Goal: Information Seeking & Learning: Learn about a topic

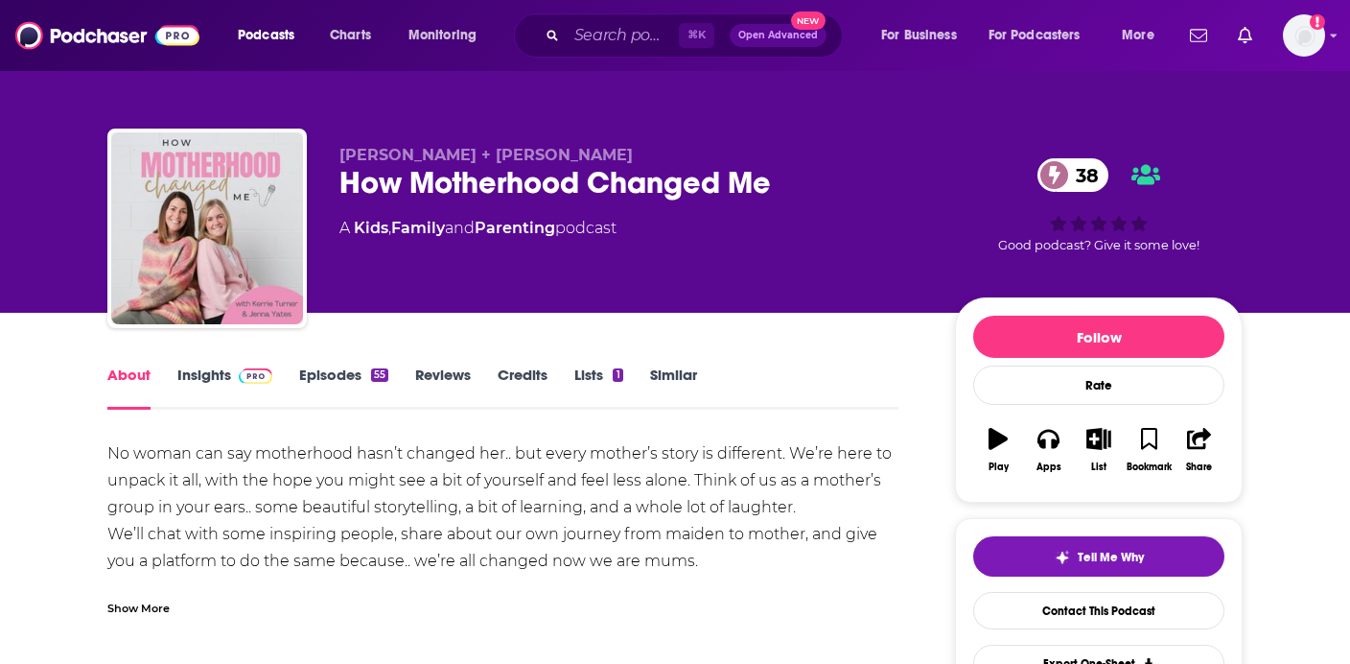
click at [164, 600] on div "Show More" at bounding box center [138, 606] width 62 height 18
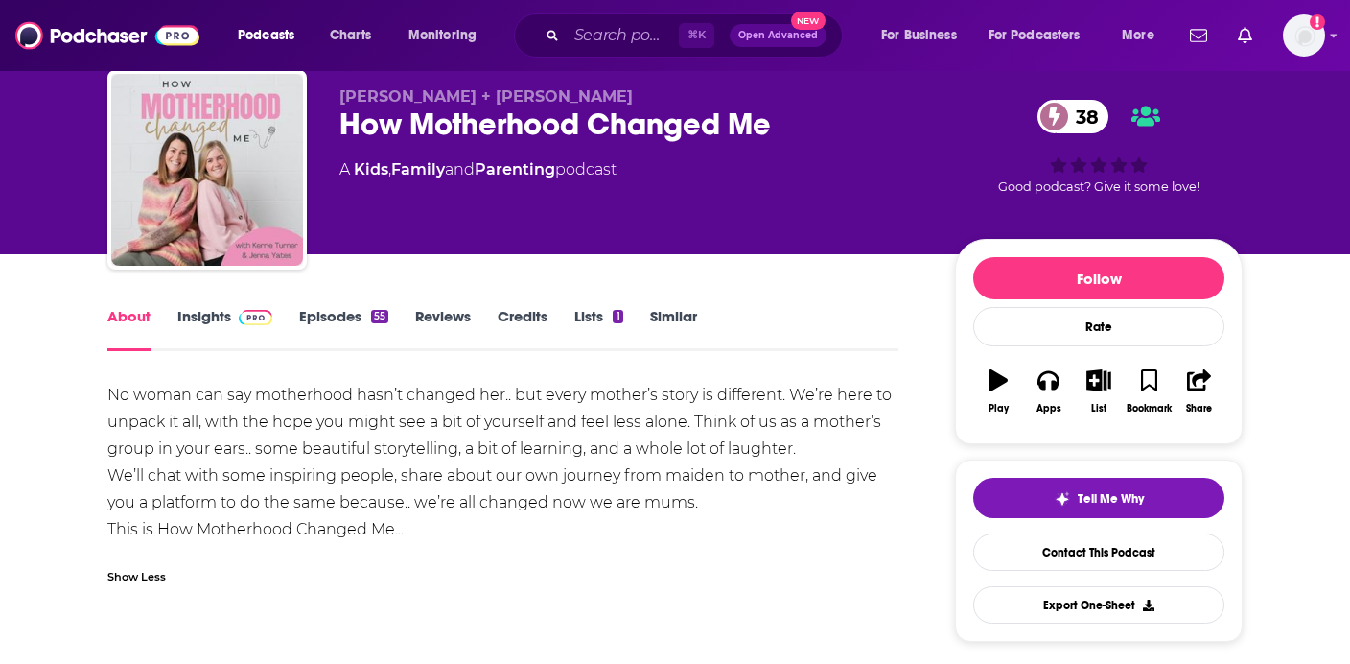
scroll to position [59, 0]
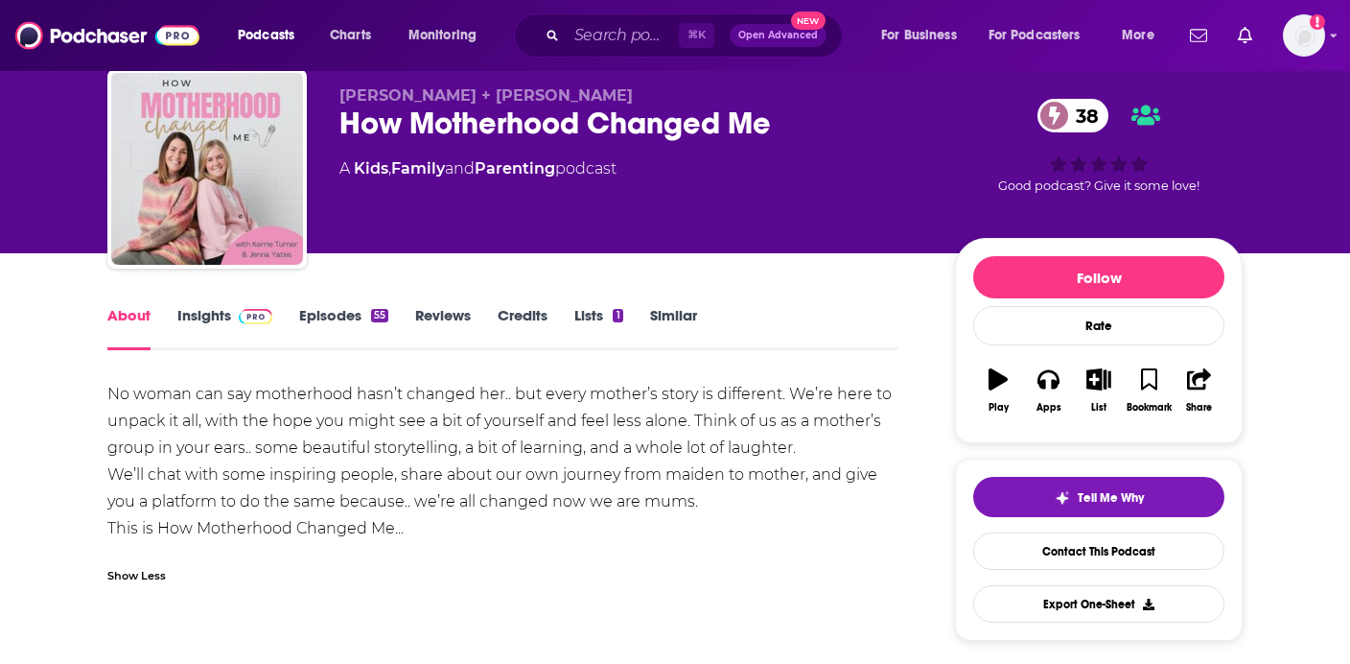
click at [218, 315] on link "Insights" at bounding box center [224, 328] width 95 height 44
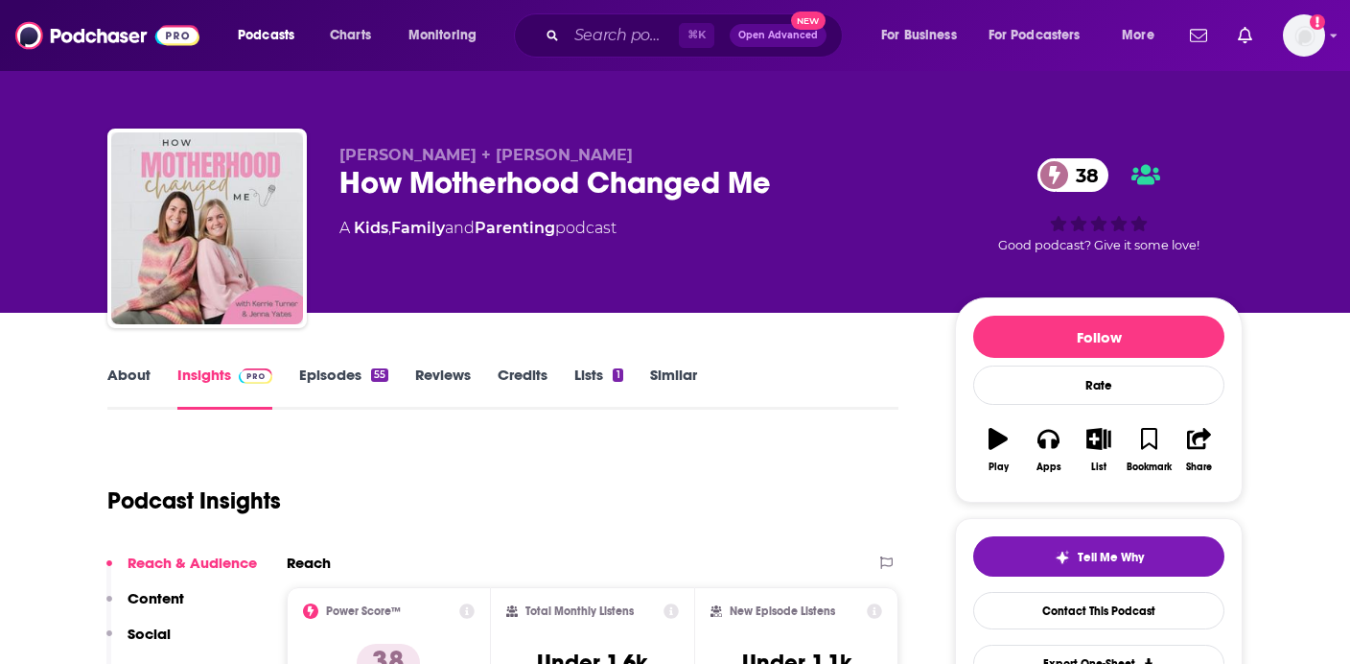
click at [356, 377] on link "Episodes 55" at bounding box center [343, 387] width 89 height 44
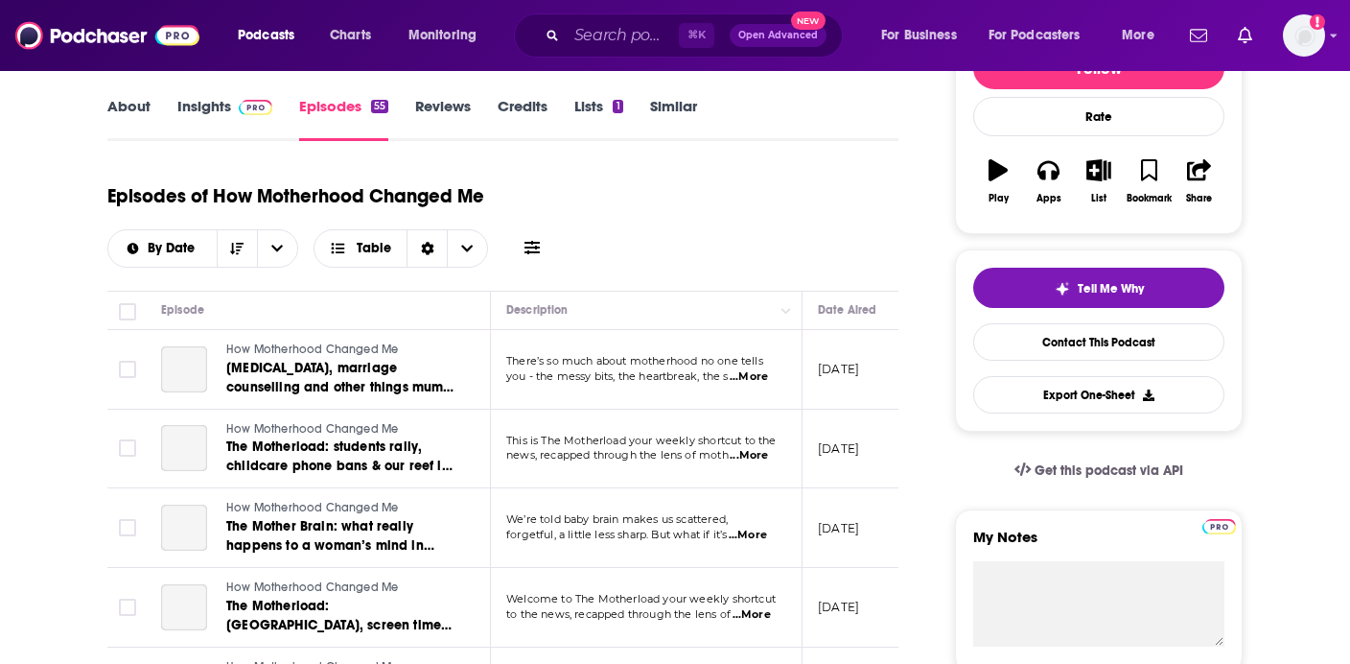
scroll to position [268, 0]
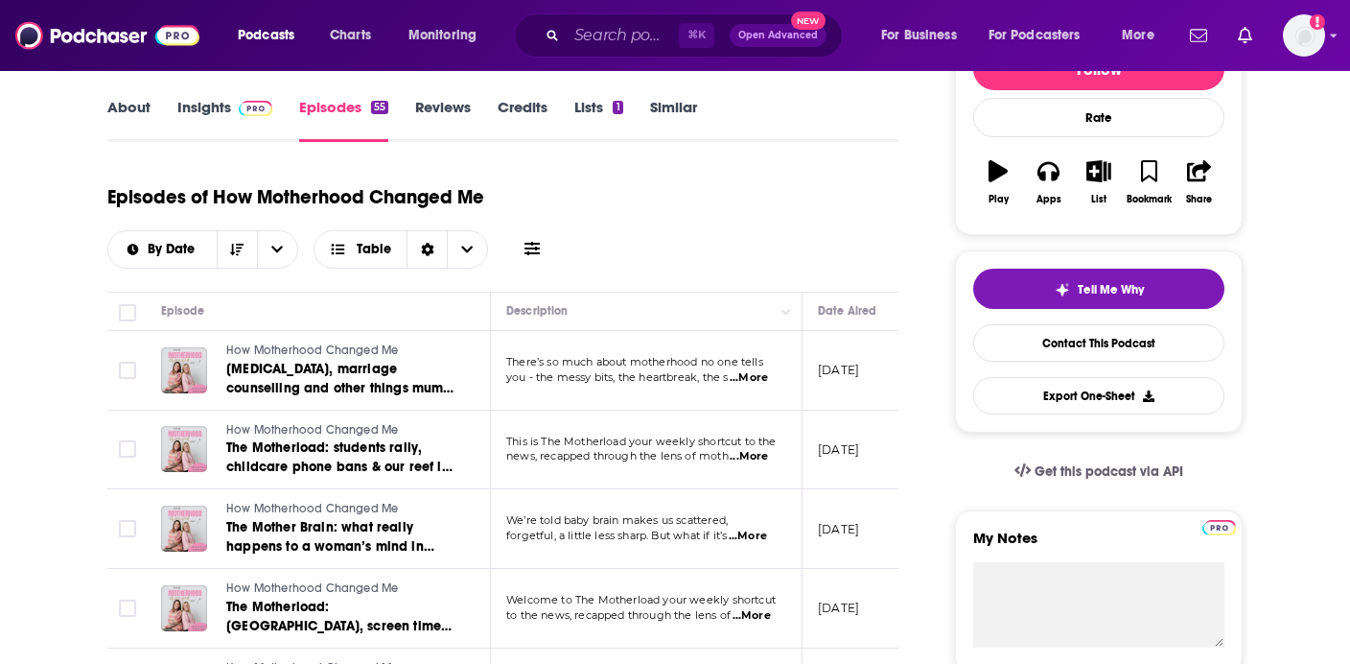
click at [754, 380] on span "...More" at bounding box center [749, 377] width 38 height 15
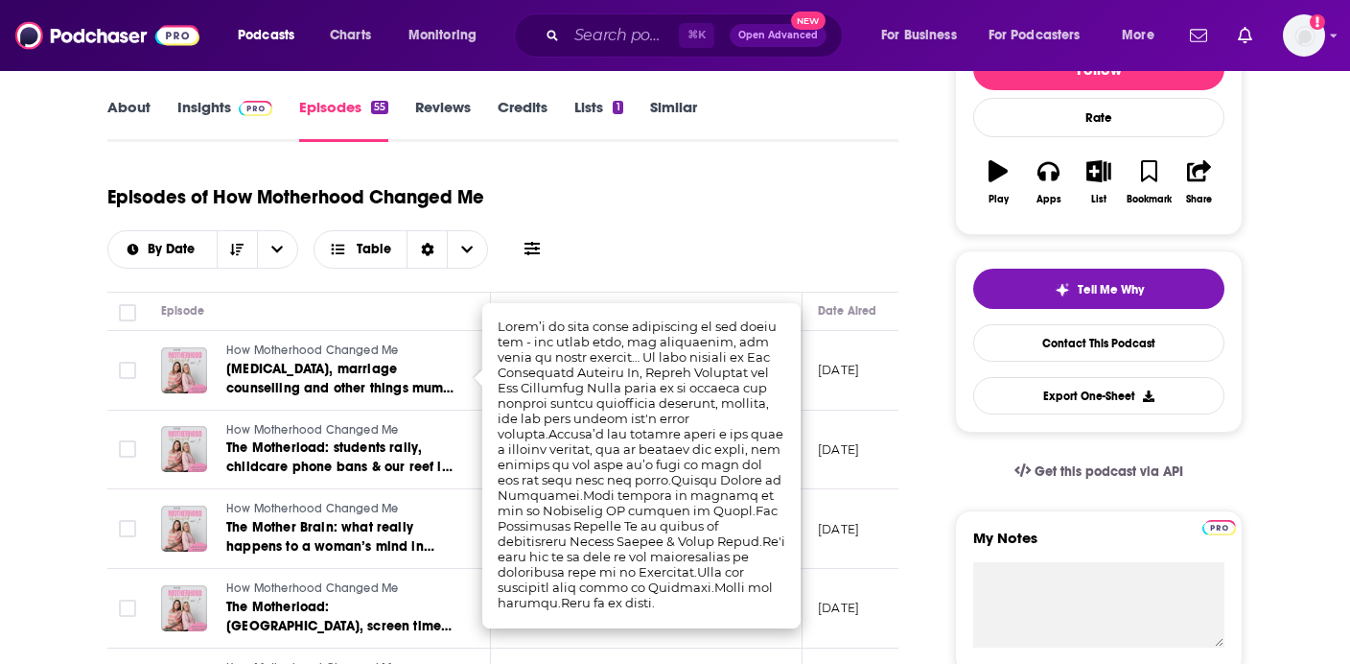
click at [730, 267] on div "Episodes of How Motherhood Changed Me By Date Table" at bounding box center [502, 221] width 791 height 96
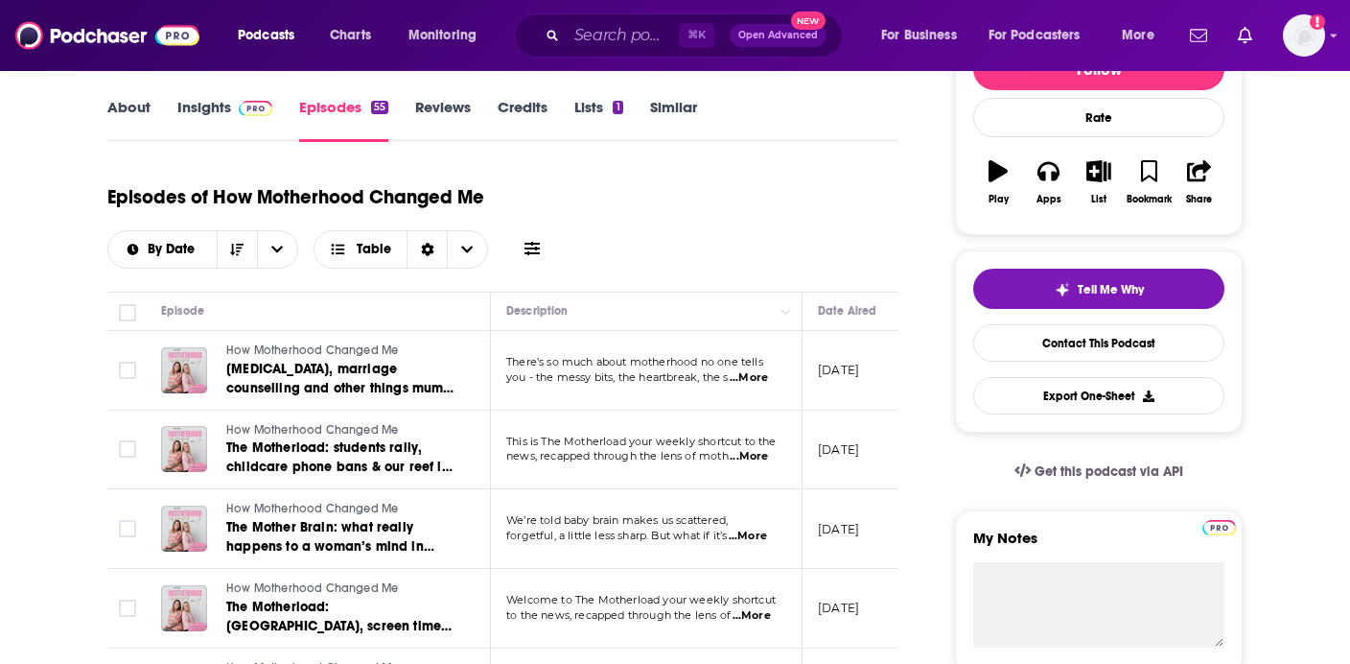
click at [730, 267] on div "Episodes of How Motherhood Changed Me By Date Table" at bounding box center [502, 221] width 791 height 96
